Goal: Find specific page/section: Find specific page/section

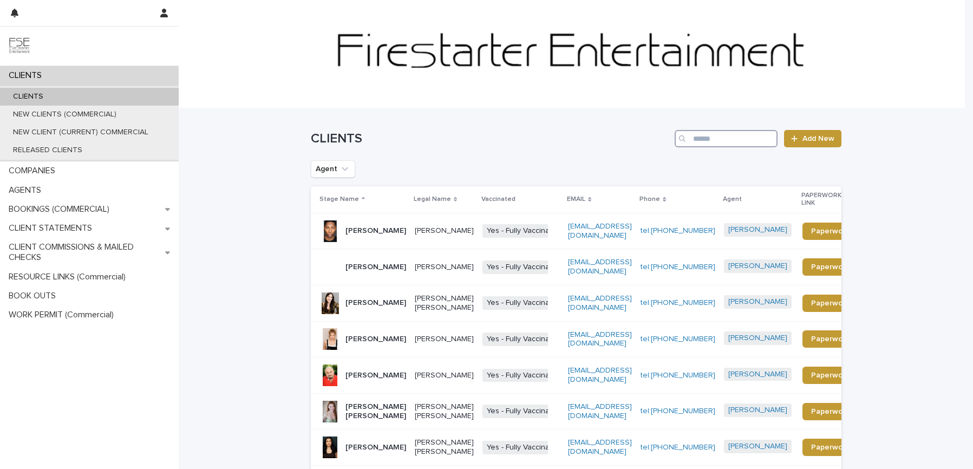
click at [724, 138] on input "Search" at bounding box center [726, 138] width 103 height 17
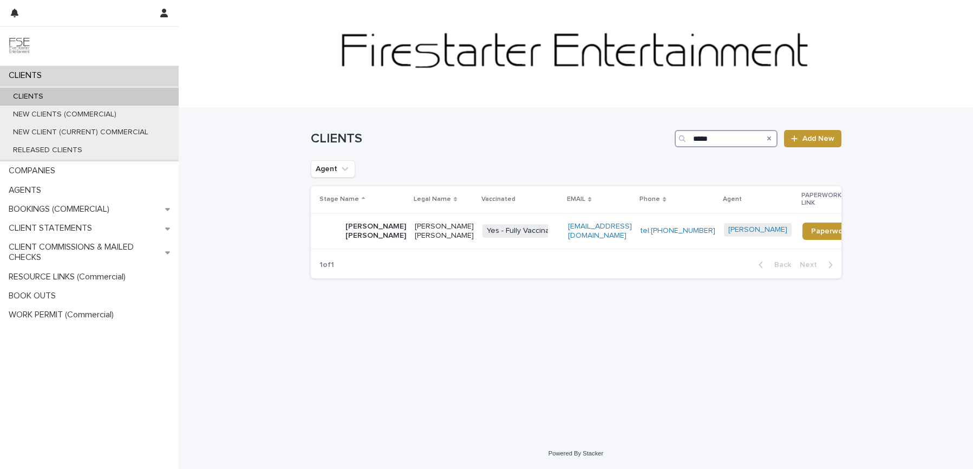
type input "****"
click at [359, 227] on p "[PERSON_NAME] [PERSON_NAME]" at bounding box center [376, 231] width 61 height 18
